Goal: Navigation & Orientation: Understand site structure

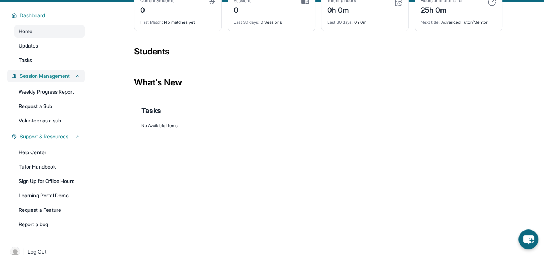
scroll to position [56, 0]
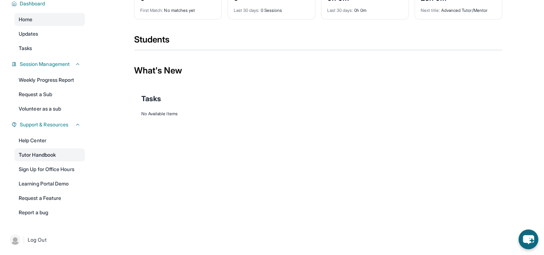
click at [71, 155] on link "Tutor Handbook" at bounding box center [49, 154] width 71 height 13
click at [493, 88] on div "Tasks" at bounding box center [318, 98] width 354 height 24
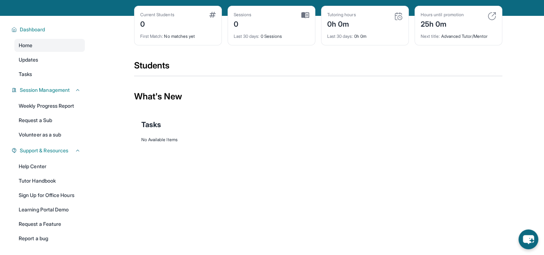
scroll to position [20, 0]
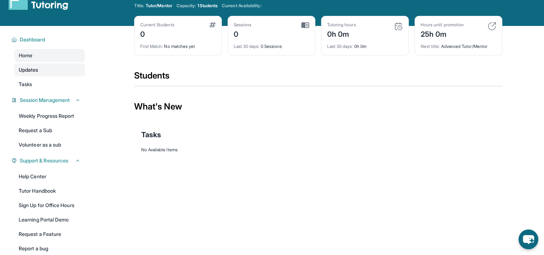
click at [44, 71] on link "Updates" at bounding box center [49, 69] width 71 height 13
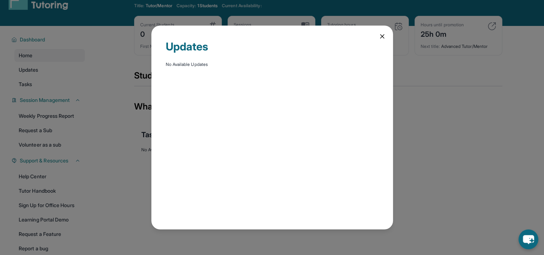
click at [383, 36] on icon at bounding box center [383, 37] width 4 height 4
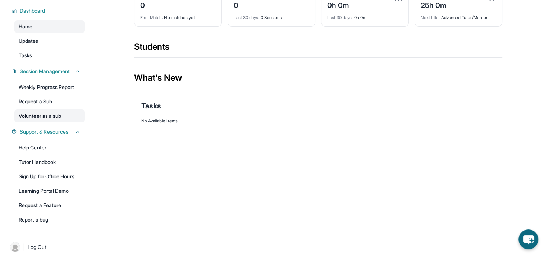
scroll to position [56, 0]
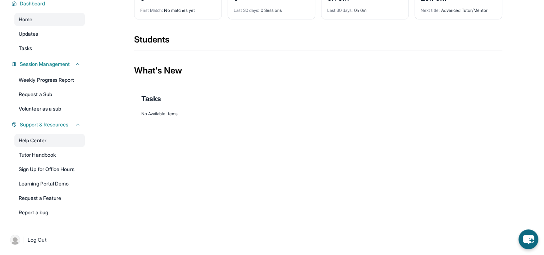
click at [67, 142] on link "Help Center" at bounding box center [49, 140] width 71 height 13
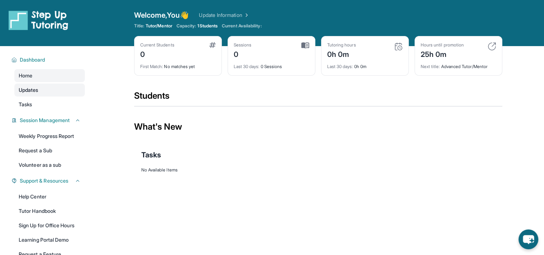
click at [60, 92] on link "Updates" at bounding box center [49, 89] width 71 height 13
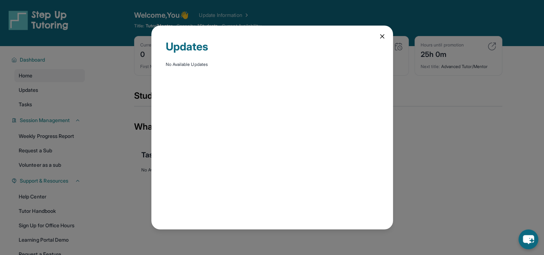
click at [385, 33] on icon at bounding box center [382, 36] width 7 height 7
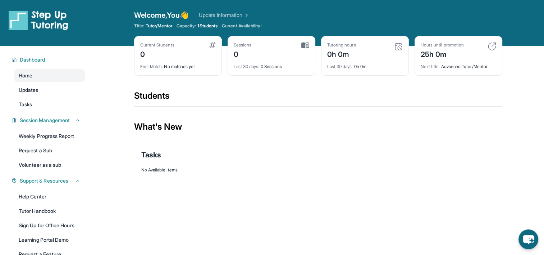
click at [43, 112] on div "Dashboard Home Updates Tasks Session Management Weekly Progress Report Request …" at bounding box center [46, 163] width 92 height 235
click at [50, 102] on link "Tasks" at bounding box center [49, 104] width 71 height 13
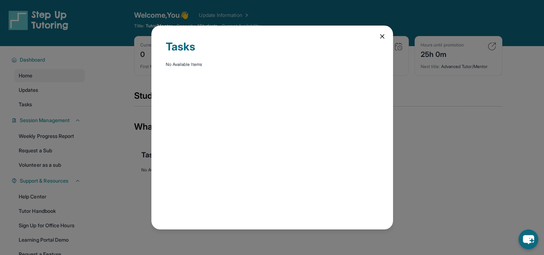
click at [386, 32] on div "Tasks No Available Items" at bounding box center [272, 128] width 242 height 204
click at [385, 35] on icon at bounding box center [382, 36] width 7 height 7
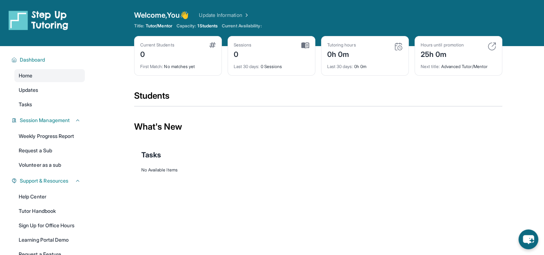
drag, startPoint x: 483, startPoint y: 127, endPoint x: 483, endPoint y: 131, distance: 4.0
click at [483, 127] on div "What's New" at bounding box center [318, 127] width 368 height 32
